Goal: Navigation & Orientation: Locate item on page

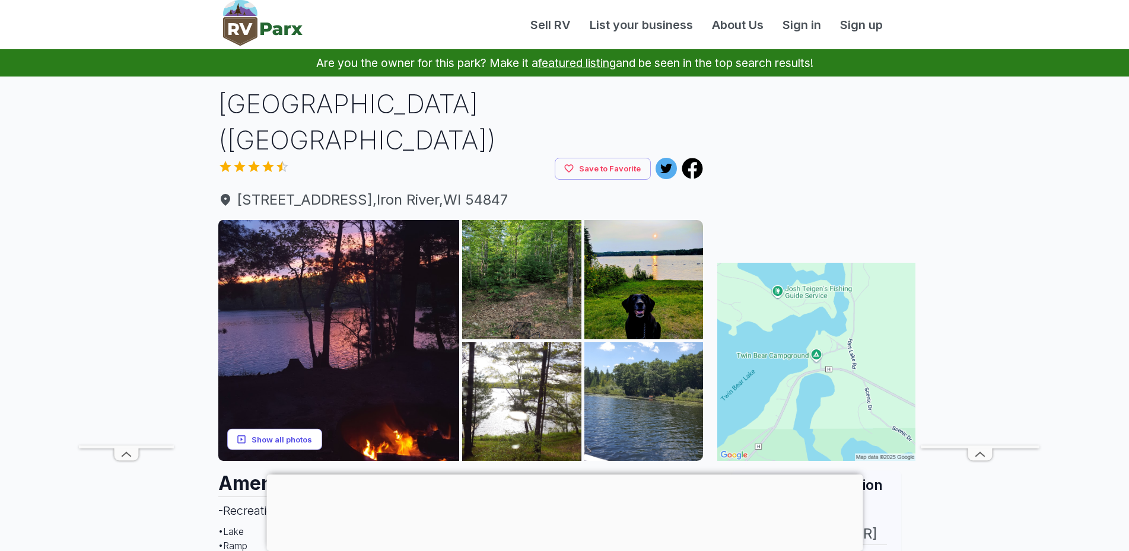
click at [284, 435] on button "Show all photos" at bounding box center [274, 439] width 95 height 22
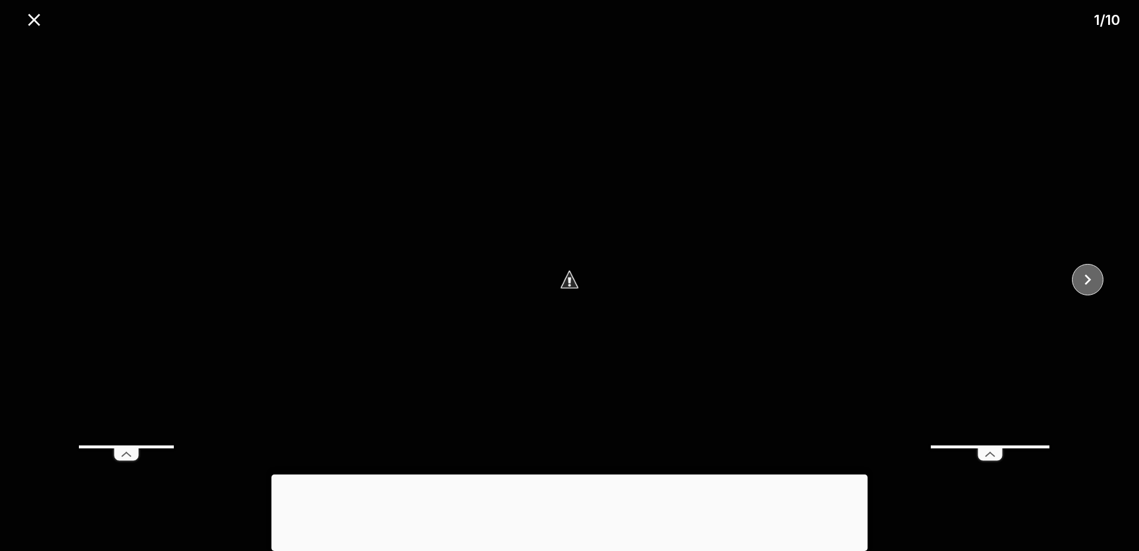
click at [1095, 283] on icon "close" at bounding box center [1087, 279] width 21 height 21
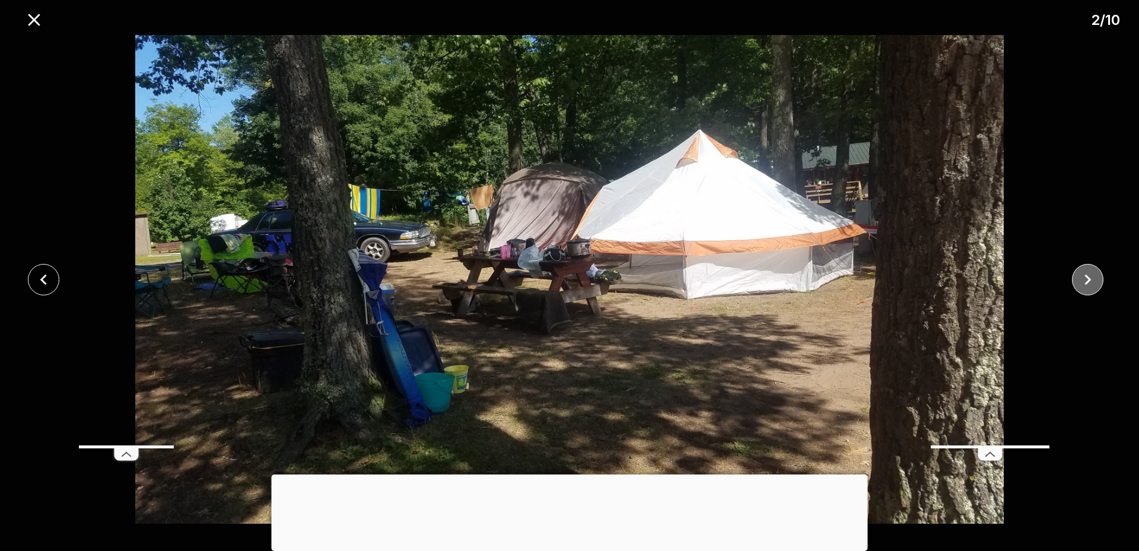
click at [1098, 283] on button "close" at bounding box center [1087, 279] width 31 height 31
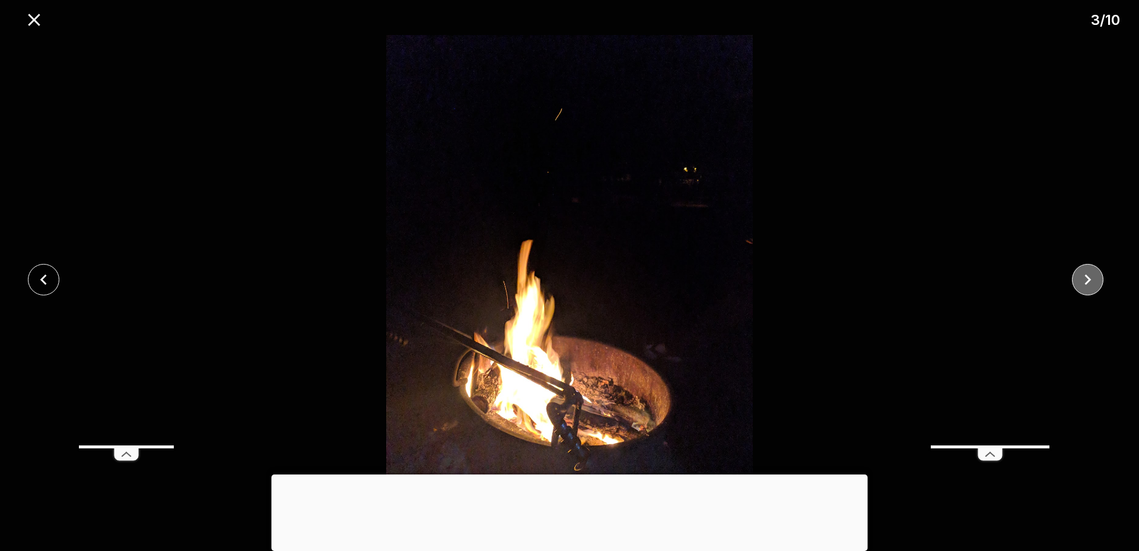
click at [1098, 283] on button "close" at bounding box center [1087, 279] width 31 height 31
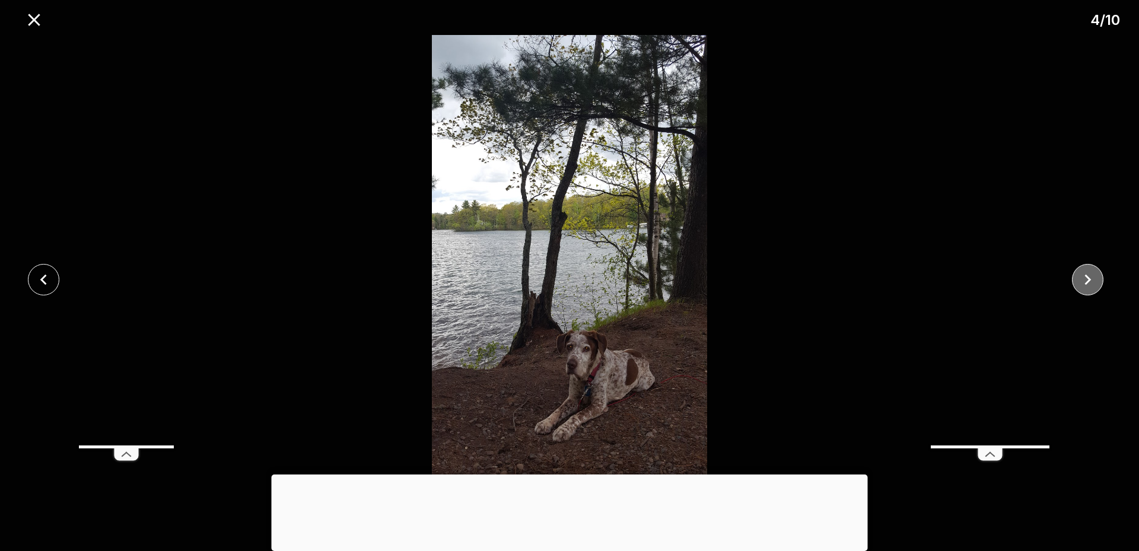
click at [1098, 283] on button "close" at bounding box center [1087, 279] width 31 height 31
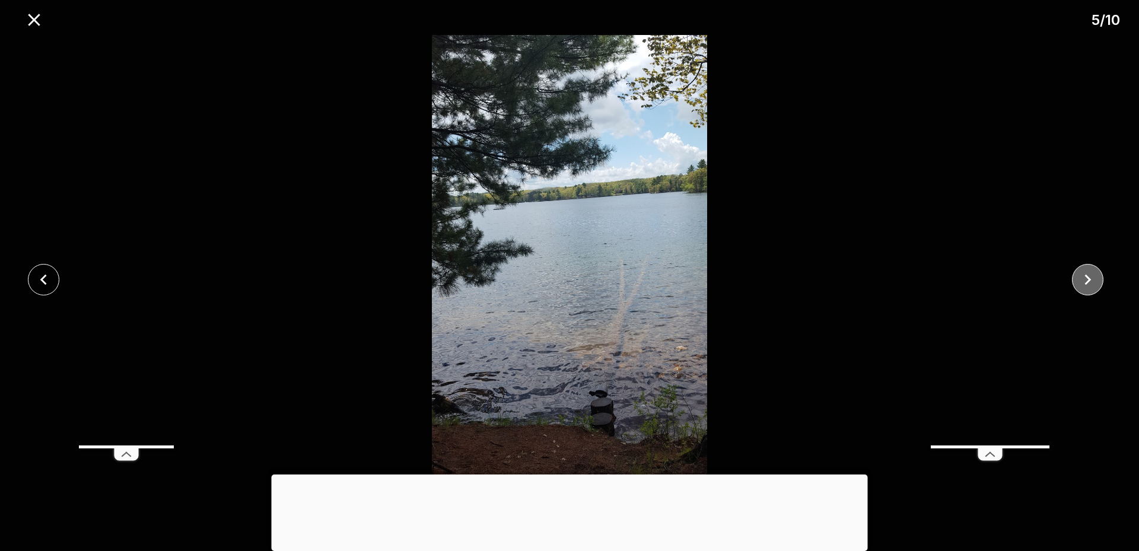
click at [1098, 283] on button "close" at bounding box center [1087, 279] width 31 height 31
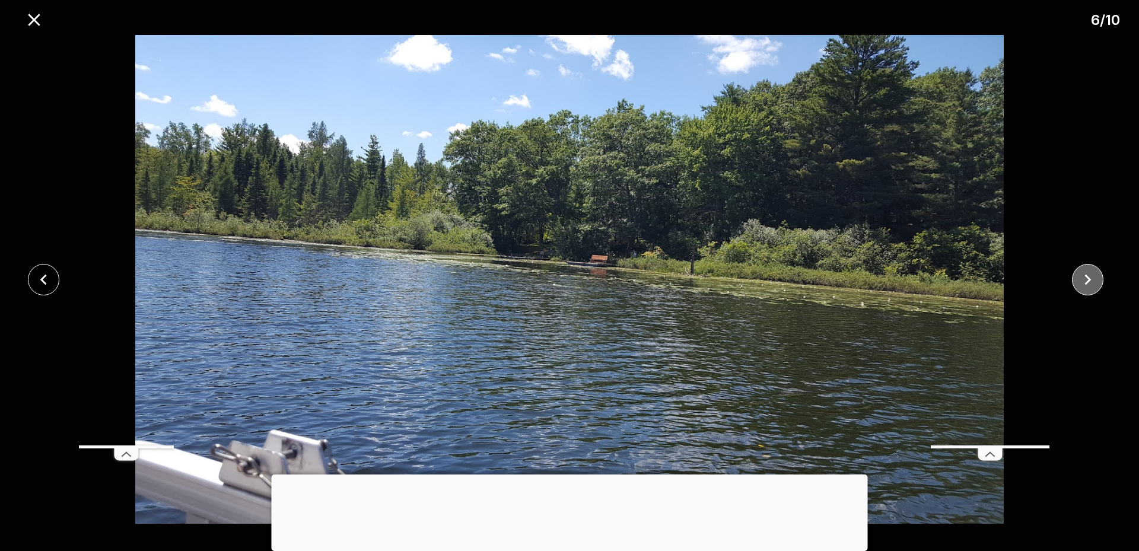
click at [1098, 283] on button "close" at bounding box center [1087, 279] width 31 height 31
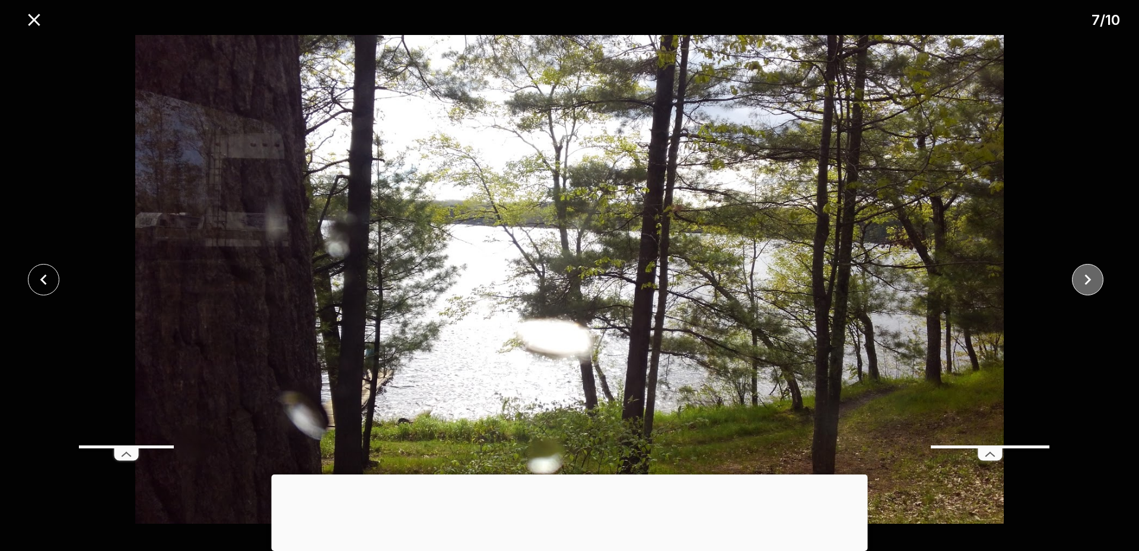
click at [1098, 283] on button "close" at bounding box center [1087, 279] width 31 height 31
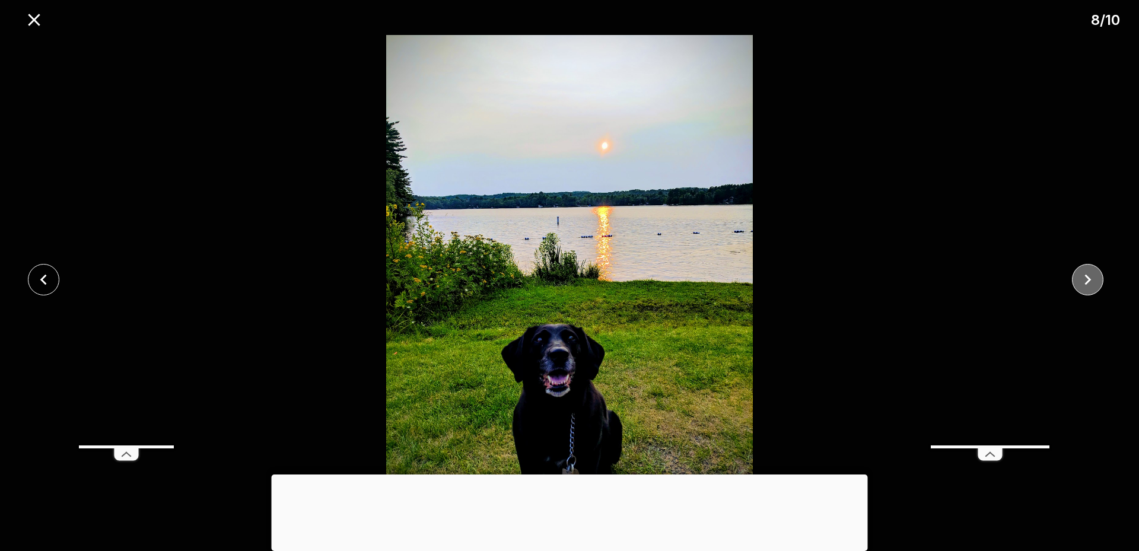
click at [1098, 283] on button "close" at bounding box center [1087, 279] width 31 height 31
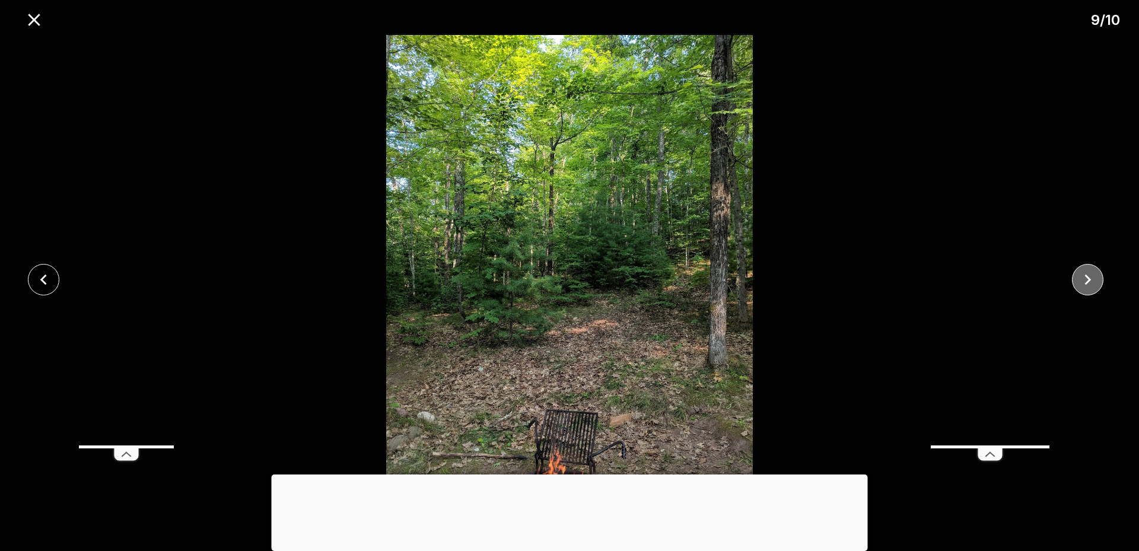
click at [1098, 283] on button "close" at bounding box center [1087, 279] width 31 height 31
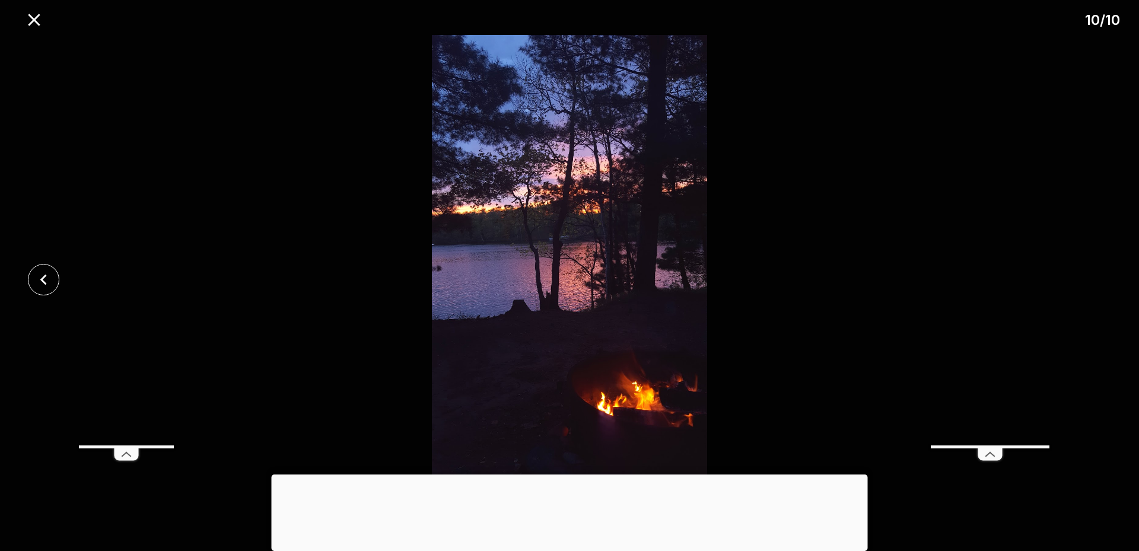
click at [1098, 283] on div at bounding box center [569, 279] width 1139 height 489
click at [37, 21] on icon "close" at bounding box center [34, 20] width 12 height 12
